Goal: Complete application form

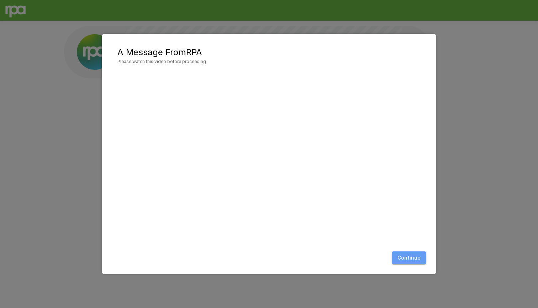
click at [413, 256] on button "Continue" at bounding box center [409, 257] width 35 height 13
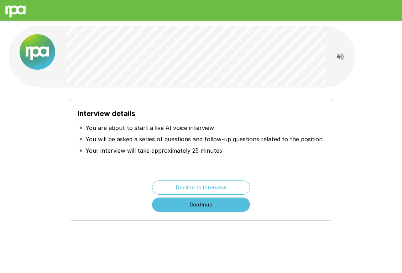
click at [195, 207] on button "Continue" at bounding box center [201, 205] width 98 height 14
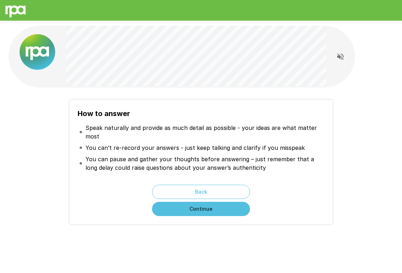
click at [195, 207] on button "Continue" at bounding box center [201, 209] width 98 height 14
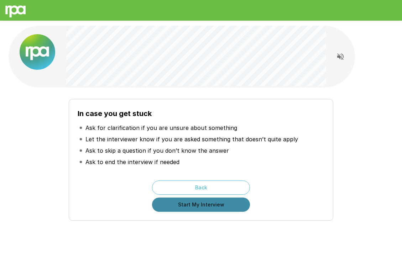
click at [192, 205] on button "Start My Interview" at bounding box center [201, 205] width 98 height 14
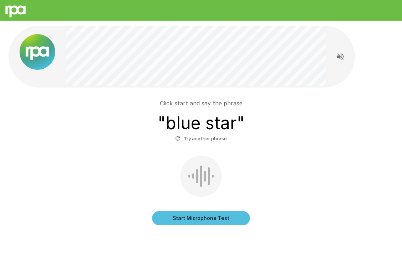
click at [197, 217] on button "Start Microphone Test" at bounding box center [201, 218] width 98 height 14
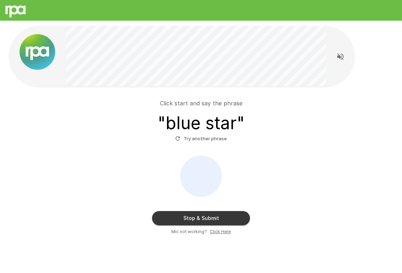
click at [205, 217] on button "Stop & Submit" at bounding box center [201, 218] width 98 height 14
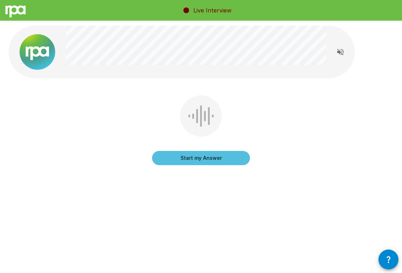
click at [188, 158] on button "Start my Answer" at bounding box center [201, 158] width 98 height 14
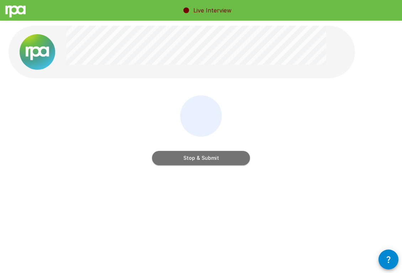
click at [188, 158] on button "Stop & Submit" at bounding box center [201, 158] width 98 height 14
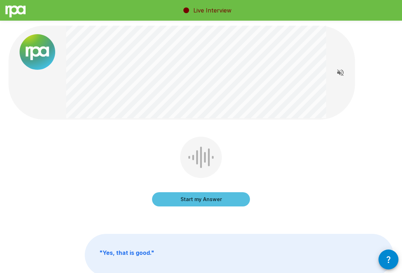
scroll to position [12, 0]
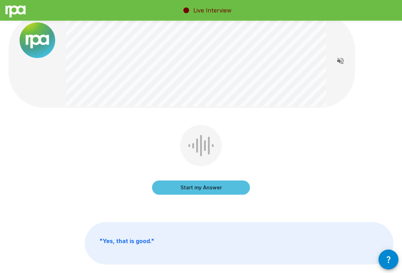
click at [189, 187] on button "Start my Answer" at bounding box center [201, 187] width 98 height 14
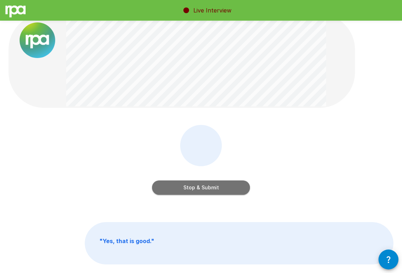
click at [189, 187] on button "Stop & Submit" at bounding box center [201, 187] width 98 height 14
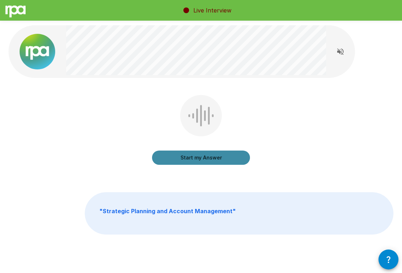
click at [192, 160] on button "Start my Answer" at bounding box center [201, 158] width 98 height 14
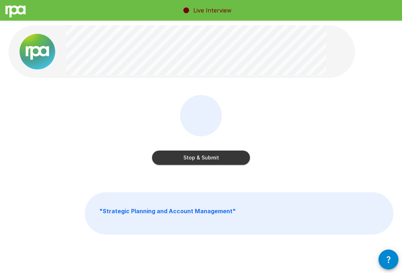
click at [192, 160] on button "Stop & Submit" at bounding box center [201, 158] width 98 height 14
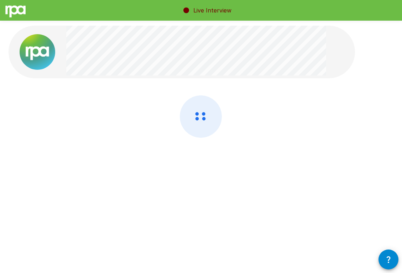
scroll to position [0, 0]
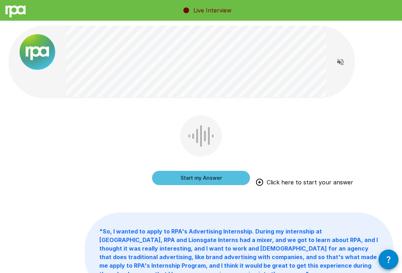
click at [191, 178] on button "Start my Answer" at bounding box center [201, 178] width 98 height 14
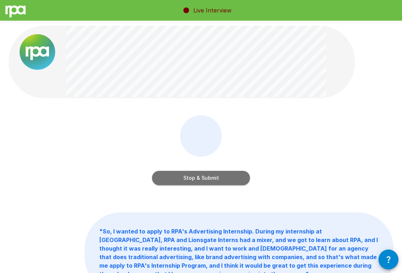
click at [191, 178] on button "Stop & Submit" at bounding box center [201, 178] width 98 height 14
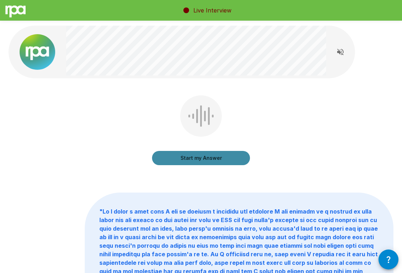
click at [199, 157] on button "Start my Answer" at bounding box center [201, 158] width 98 height 14
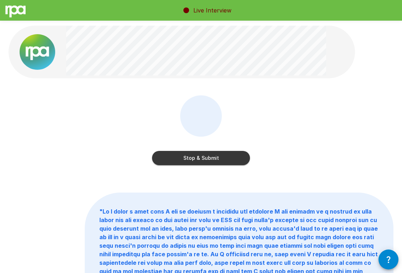
click at [199, 157] on button "Stop & Submit" at bounding box center [201, 158] width 98 height 14
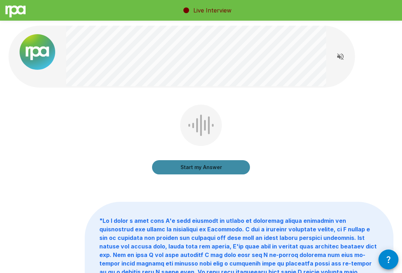
click at [200, 166] on button "Start my Answer" at bounding box center [201, 167] width 98 height 14
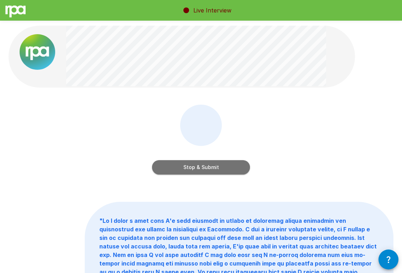
click at [200, 166] on button "Stop & Submit" at bounding box center [201, 167] width 98 height 14
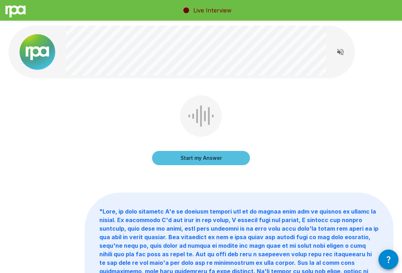
click at [199, 156] on button "Start my Answer" at bounding box center [201, 158] width 98 height 14
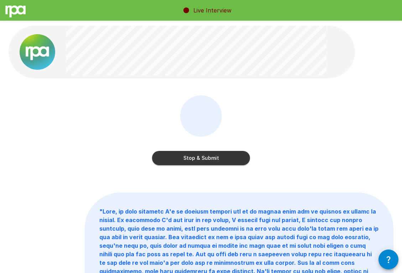
click at [198, 160] on button "Stop & Submit" at bounding box center [201, 158] width 98 height 14
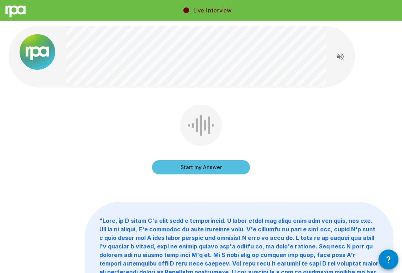
click at [194, 168] on button "Start my Answer" at bounding box center [201, 167] width 98 height 14
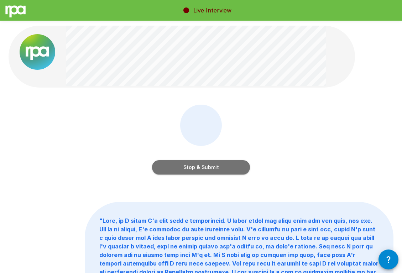
click at [194, 168] on button "Stop & Submit" at bounding box center [201, 167] width 98 height 14
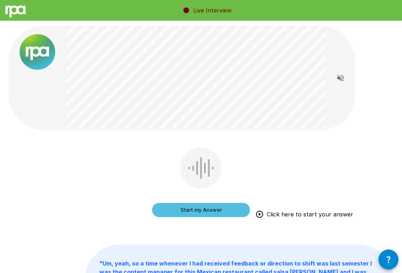
click at [177, 215] on button "Start my Answer" at bounding box center [201, 210] width 98 height 14
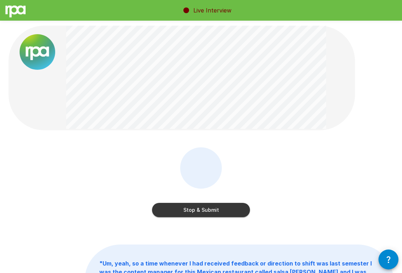
click at [197, 210] on button "Stop & Submit" at bounding box center [201, 210] width 98 height 14
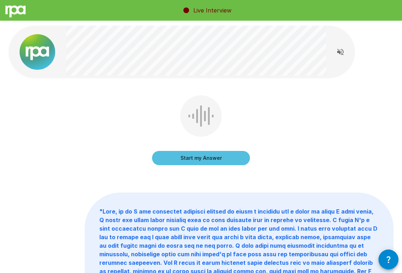
click at [193, 157] on button "Start my Answer" at bounding box center [201, 158] width 98 height 14
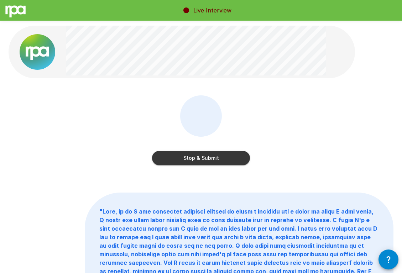
click at [193, 157] on button "Stop & Submit" at bounding box center [201, 158] width 98 height 14
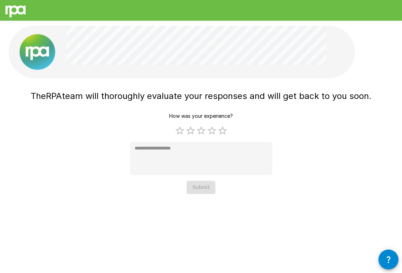
type textarea "*"
